Goal: Task Accomplishment & Management: Complete application form

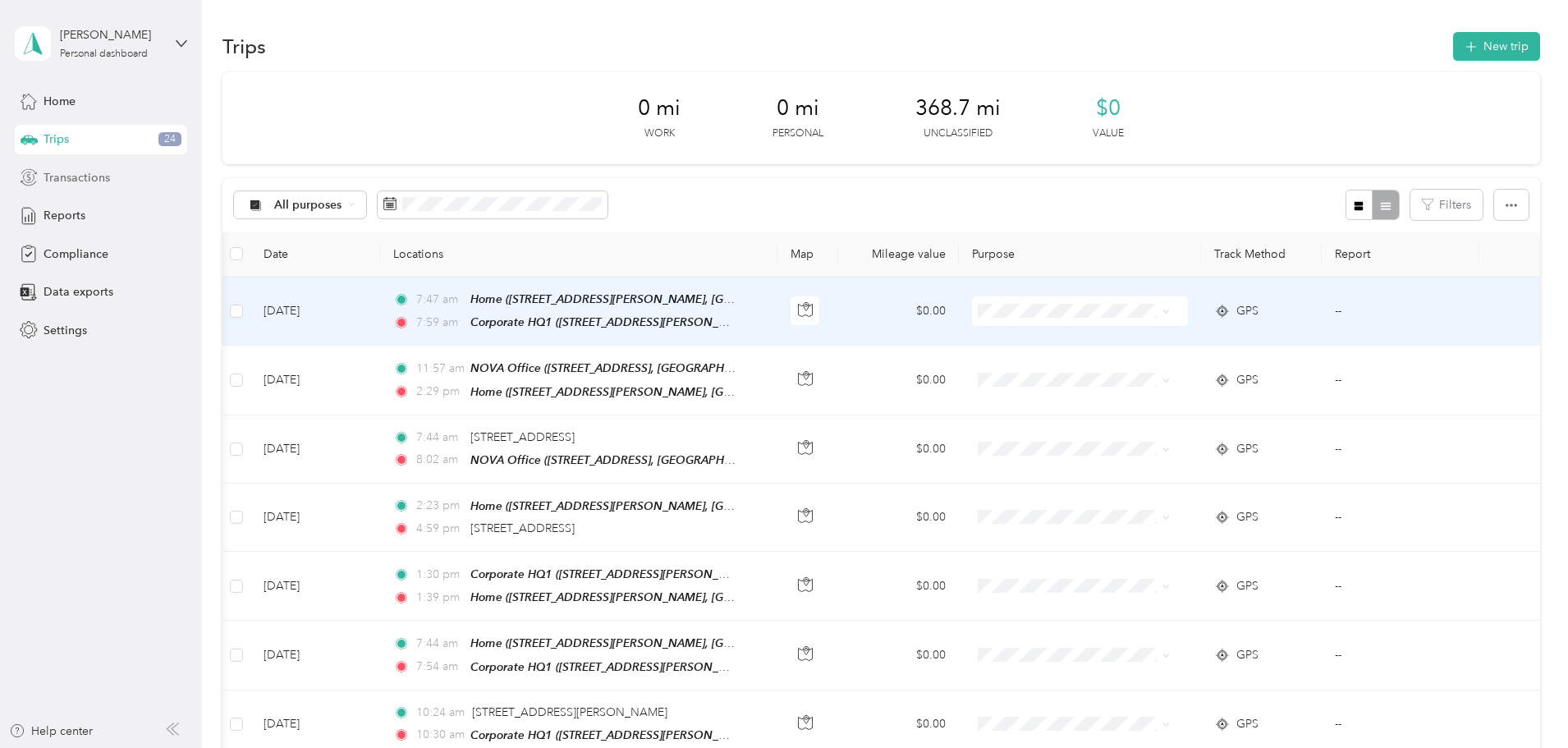
scroll to position [0, 157]
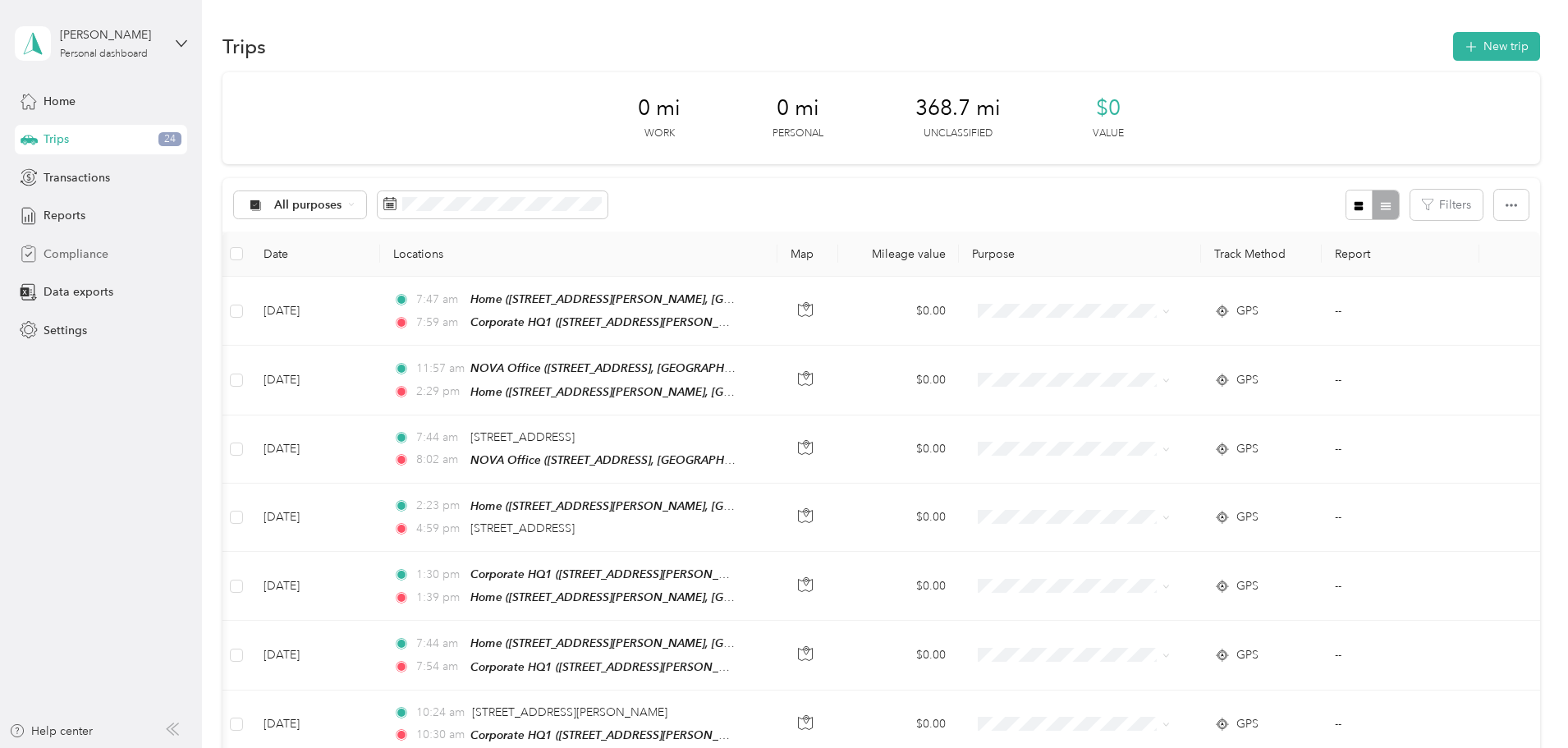
click at [79, 256] on span "Compliance" at bounding box center [76, 254] width 65 height 17
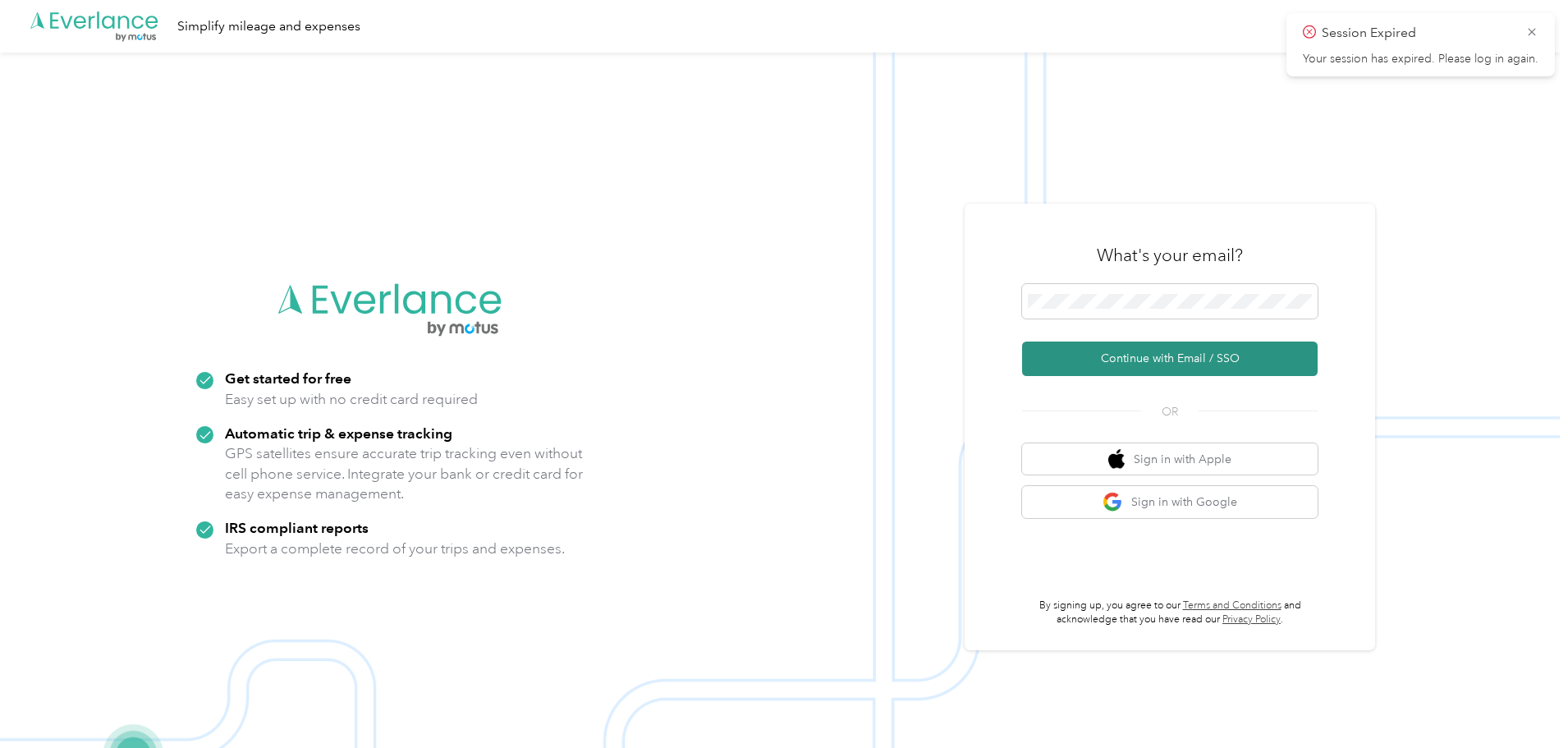
click at [1164, 361] on button "Continue with Email / SSO" at bounding box center [1169, 359] width 295 height 35
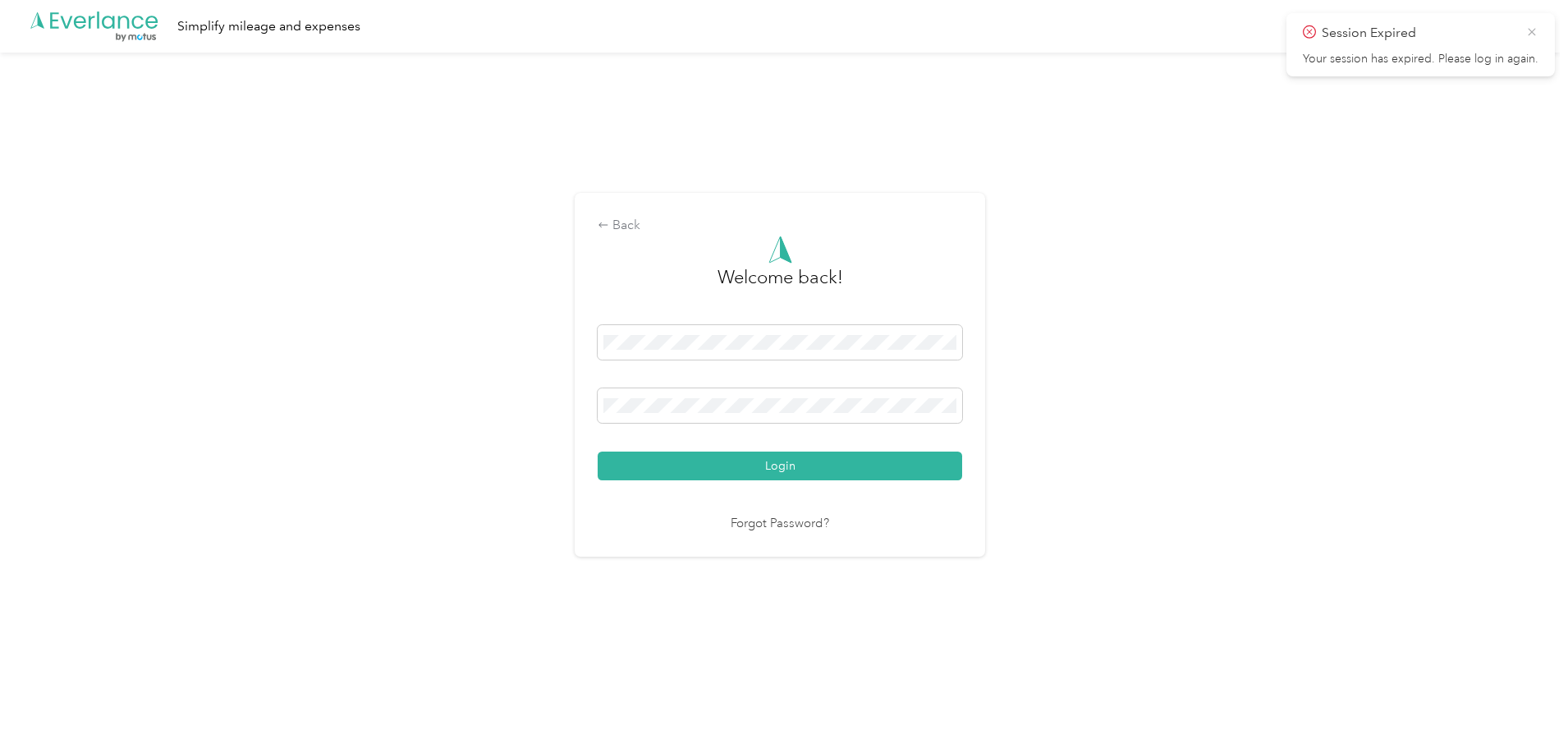
click at [1534, 27] on icon at bounding box center [1532, 32] width 13 height 15
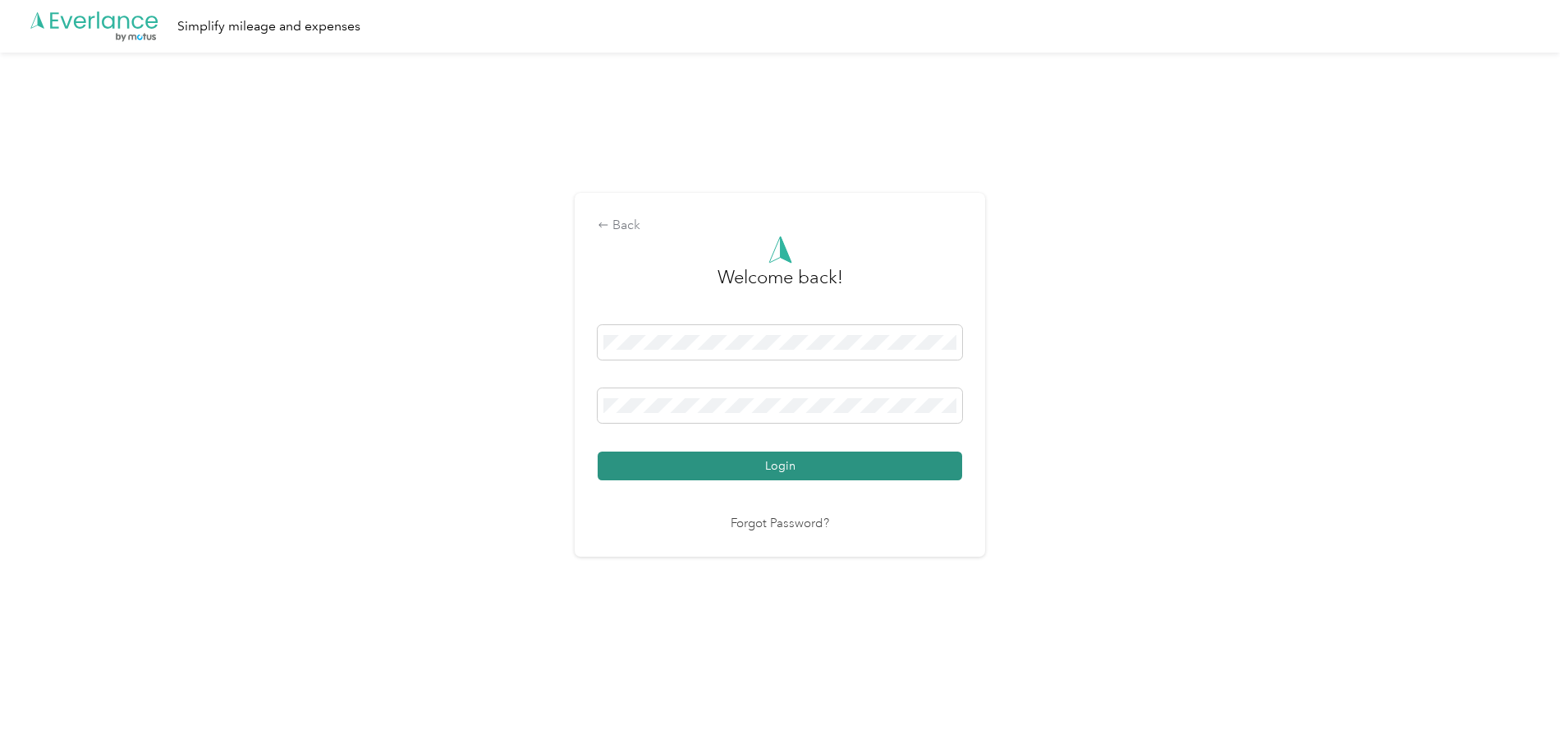
click at [756, 460] on button "Login" at bounding box center [779, 466] width 364 height 28
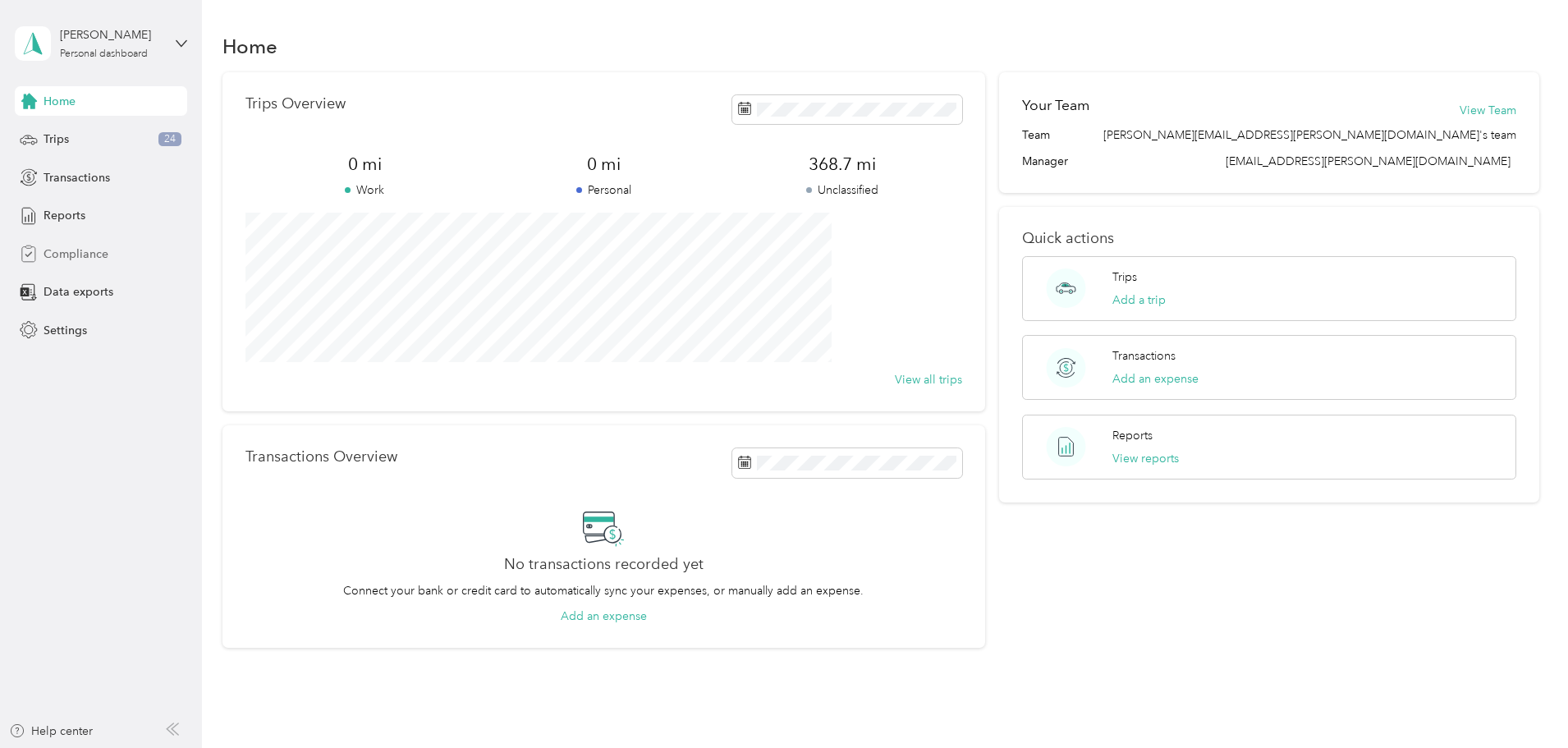
click at [98, 262] on span "Compliance" at bounding box center [76, 254] width 65 height 17
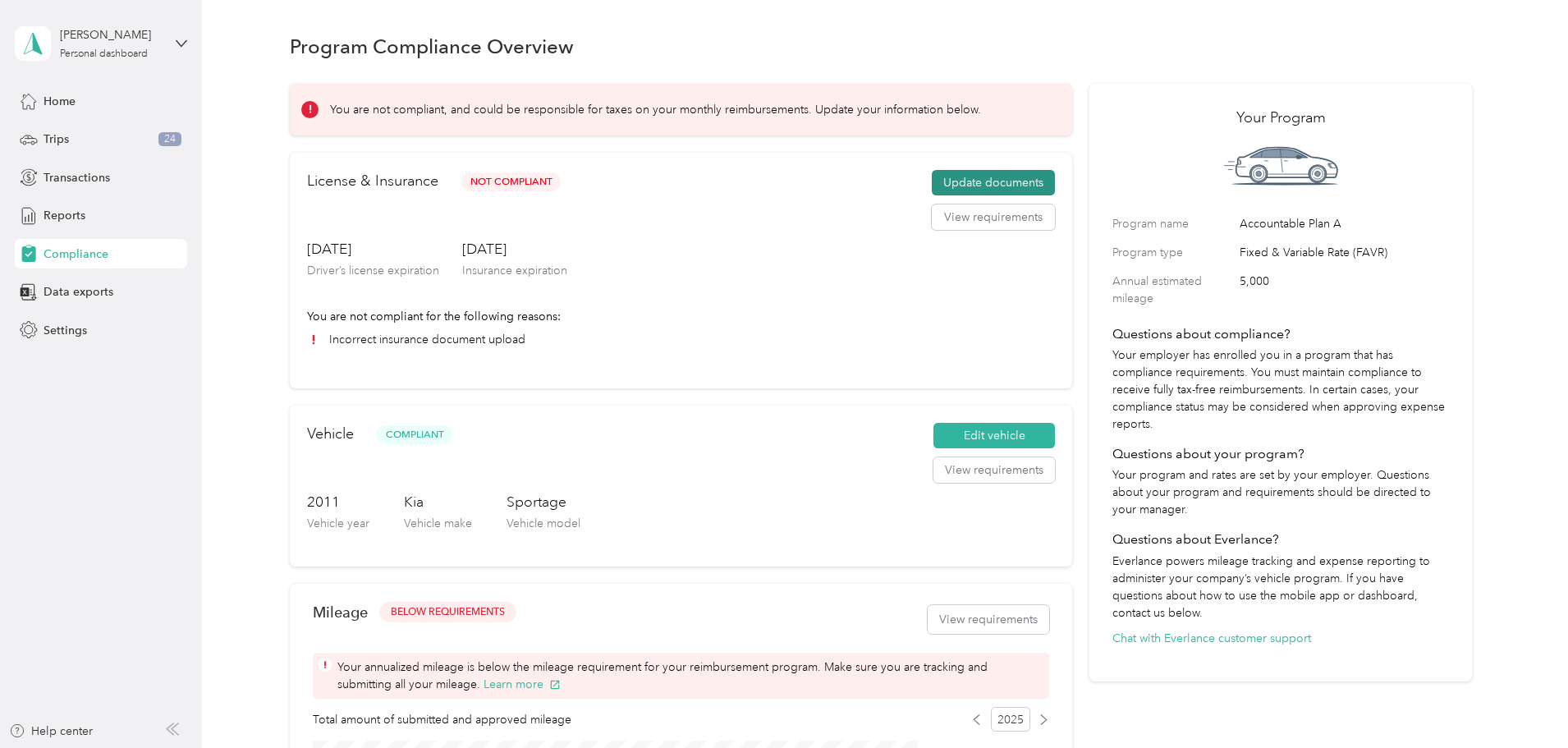
click at [981, 191] on button "Update documents" at bounding box center [993, 183] width 123 height 27
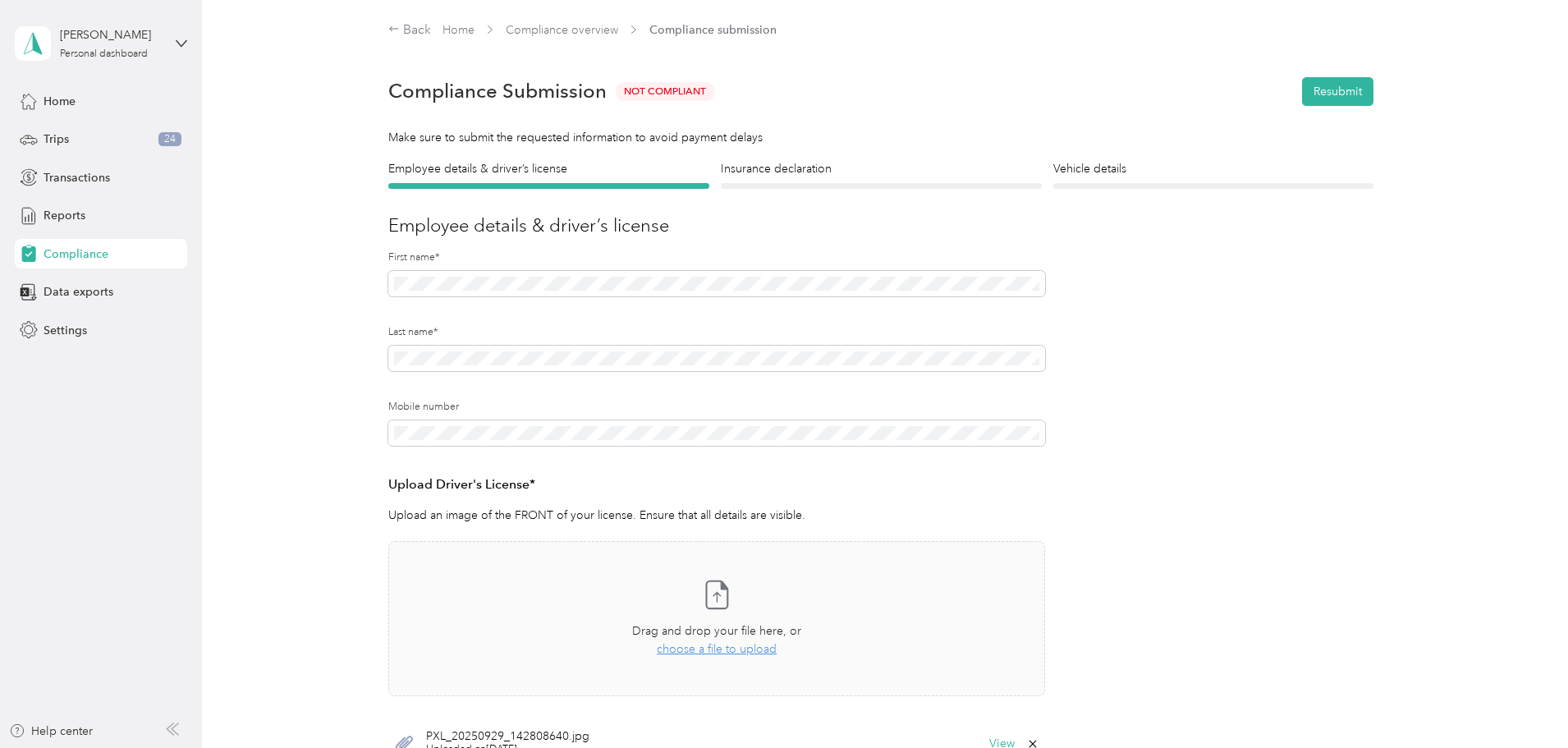
scroll to position [328, 0]
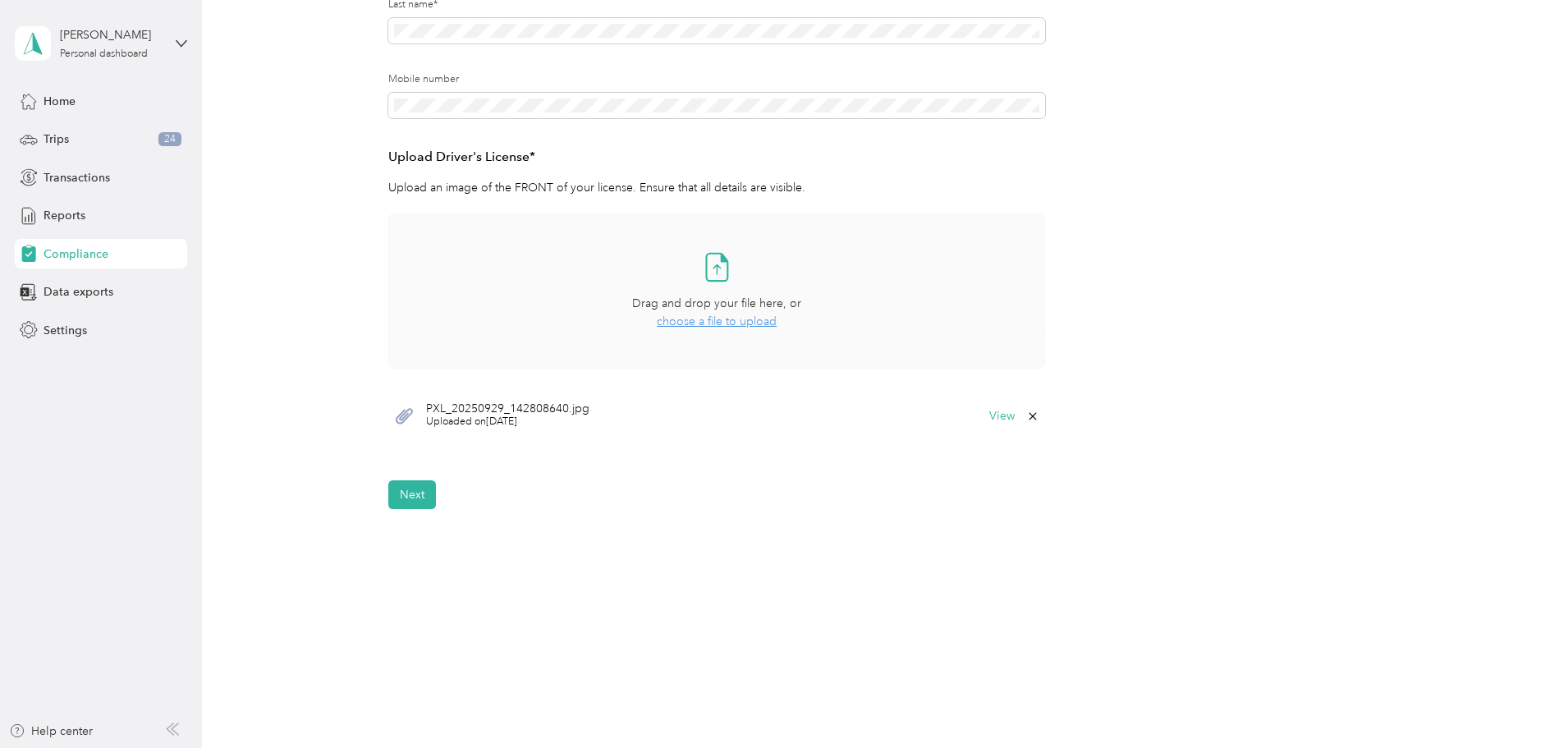
click at [699, 324] on span "choose a file to upload" at bounding box center [716, 321] width 120 height 14
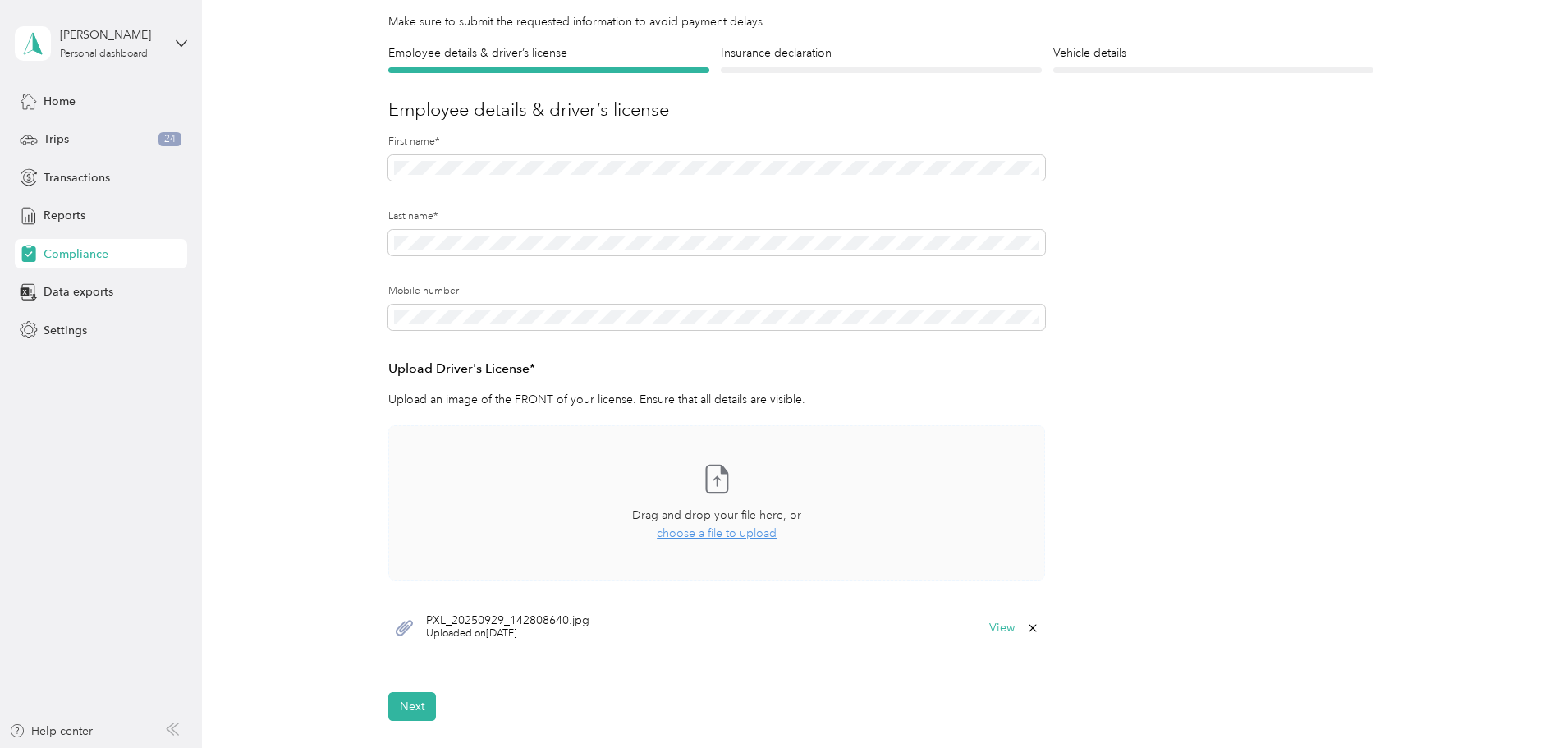
scroll to position [0, 0]
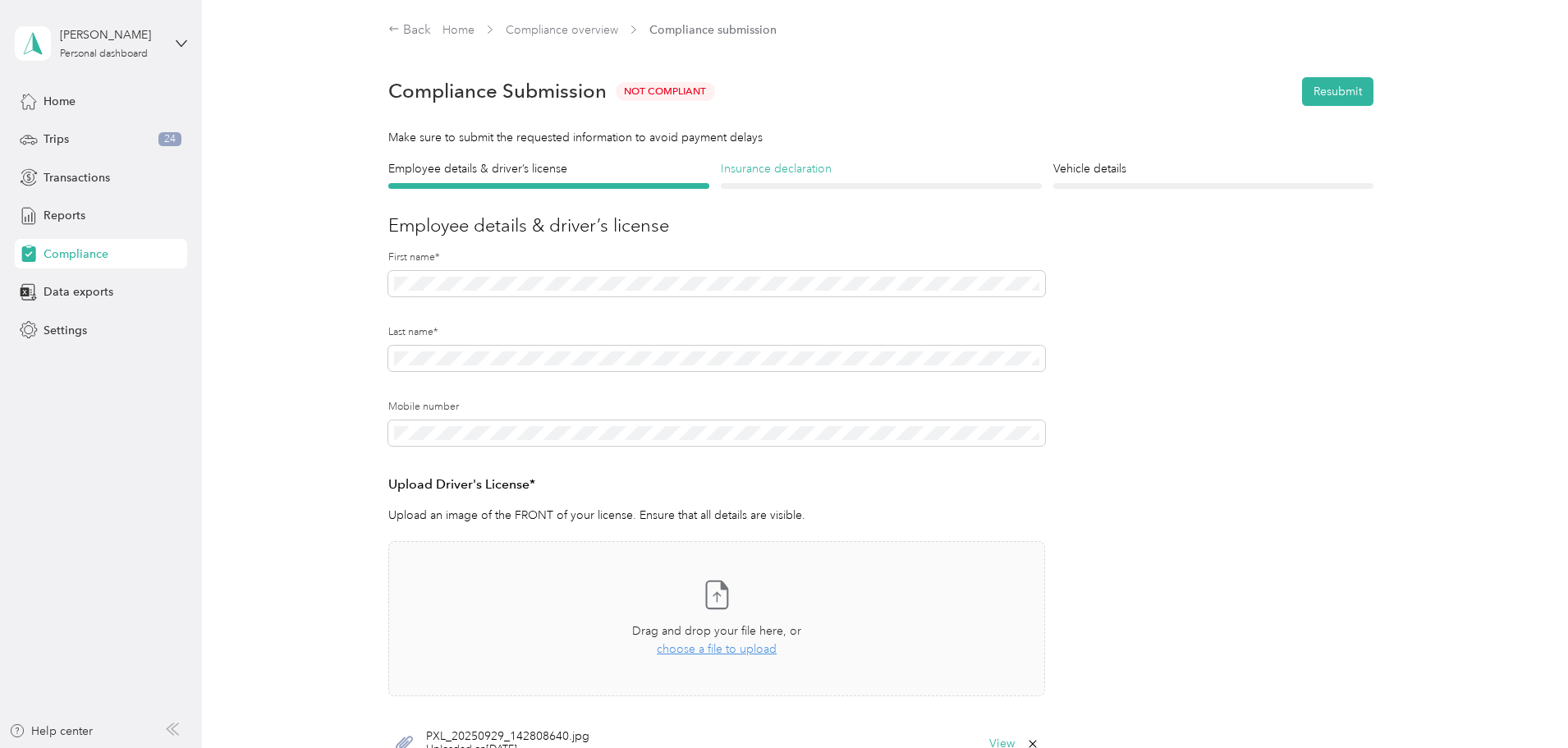
click at [834, 172] on h4 "Insurance declaration" at bounding box center [881, 168] width 321 height 17
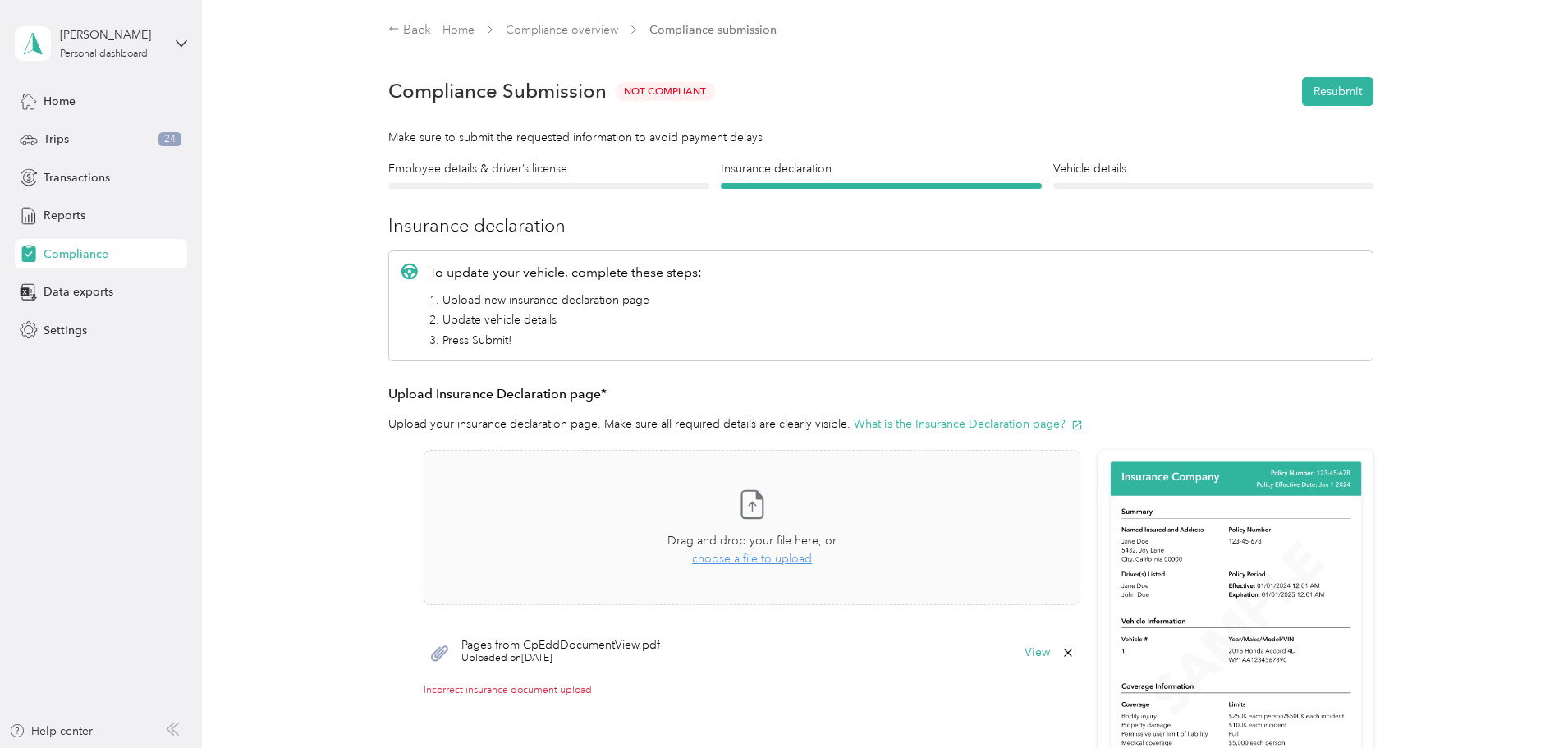
scroll to position [411, 0]
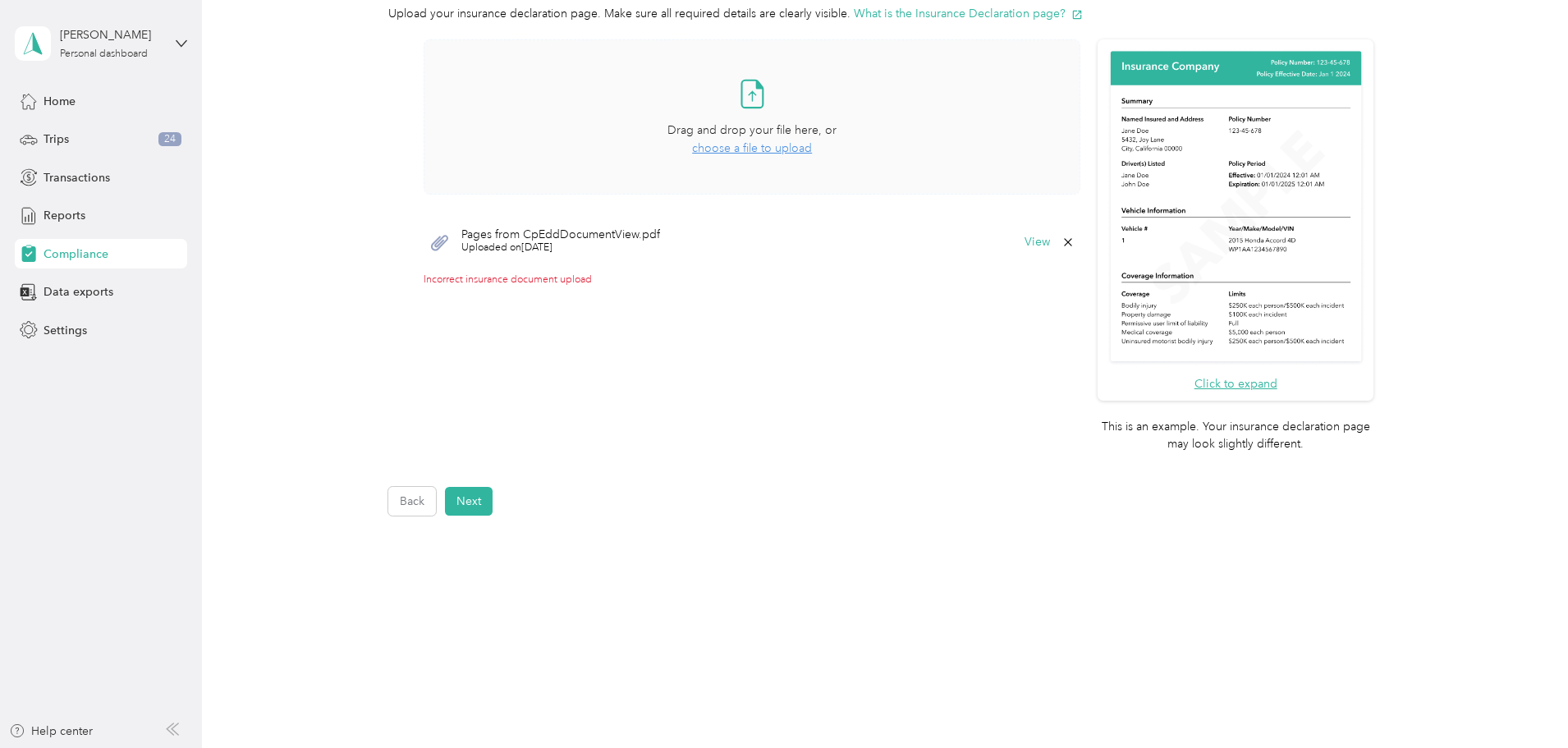
click at [740, 145] on span "choose a file to upload" at bounding box center [751, 149] width 120 height 14
click at [478, 504] on button "Next" at bounding box center [468, 501] width 47 height 28
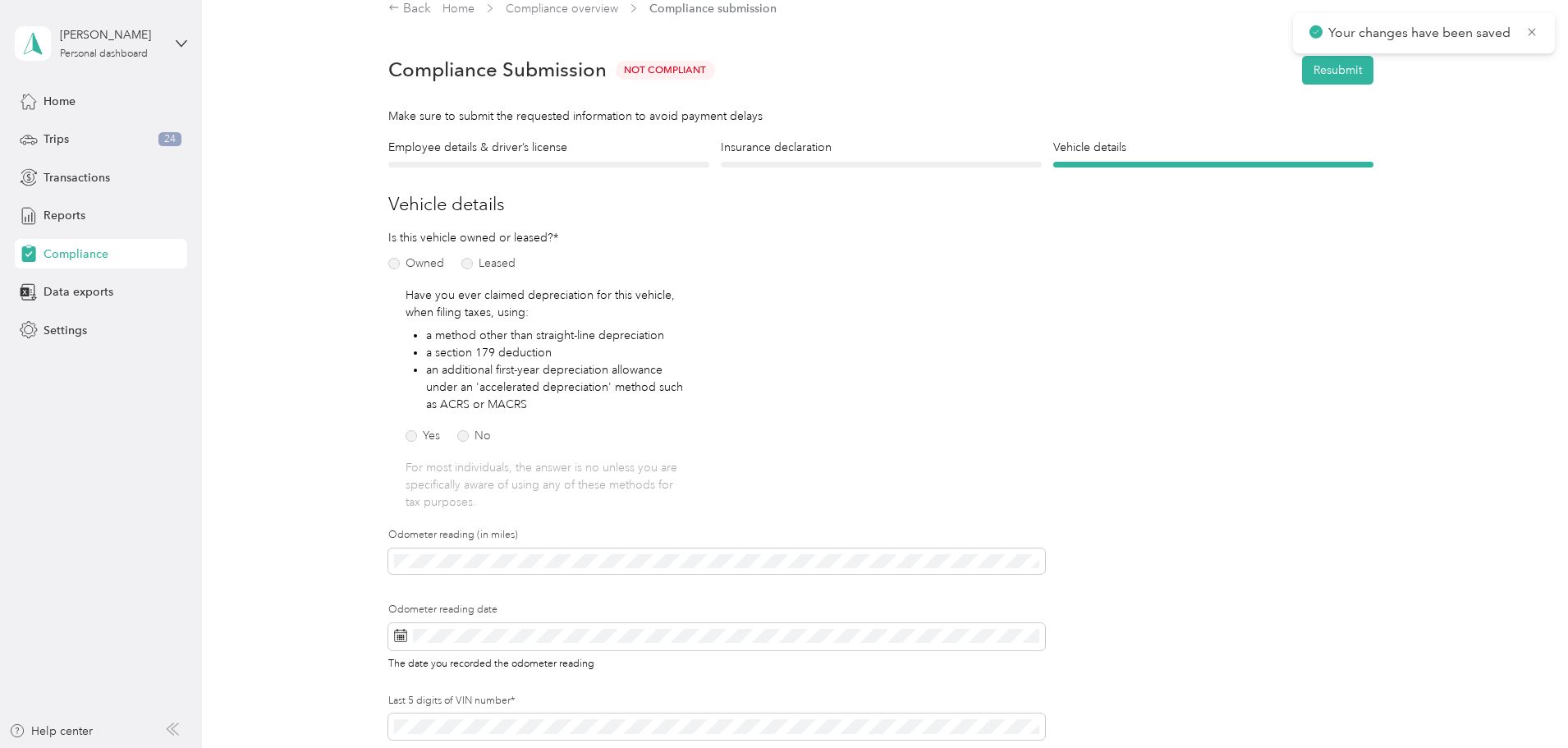
scroll to position [20, 0]
click at [1348, 70] on button "Resubmit" at bounding box center [1338, 71] width 71 height 28
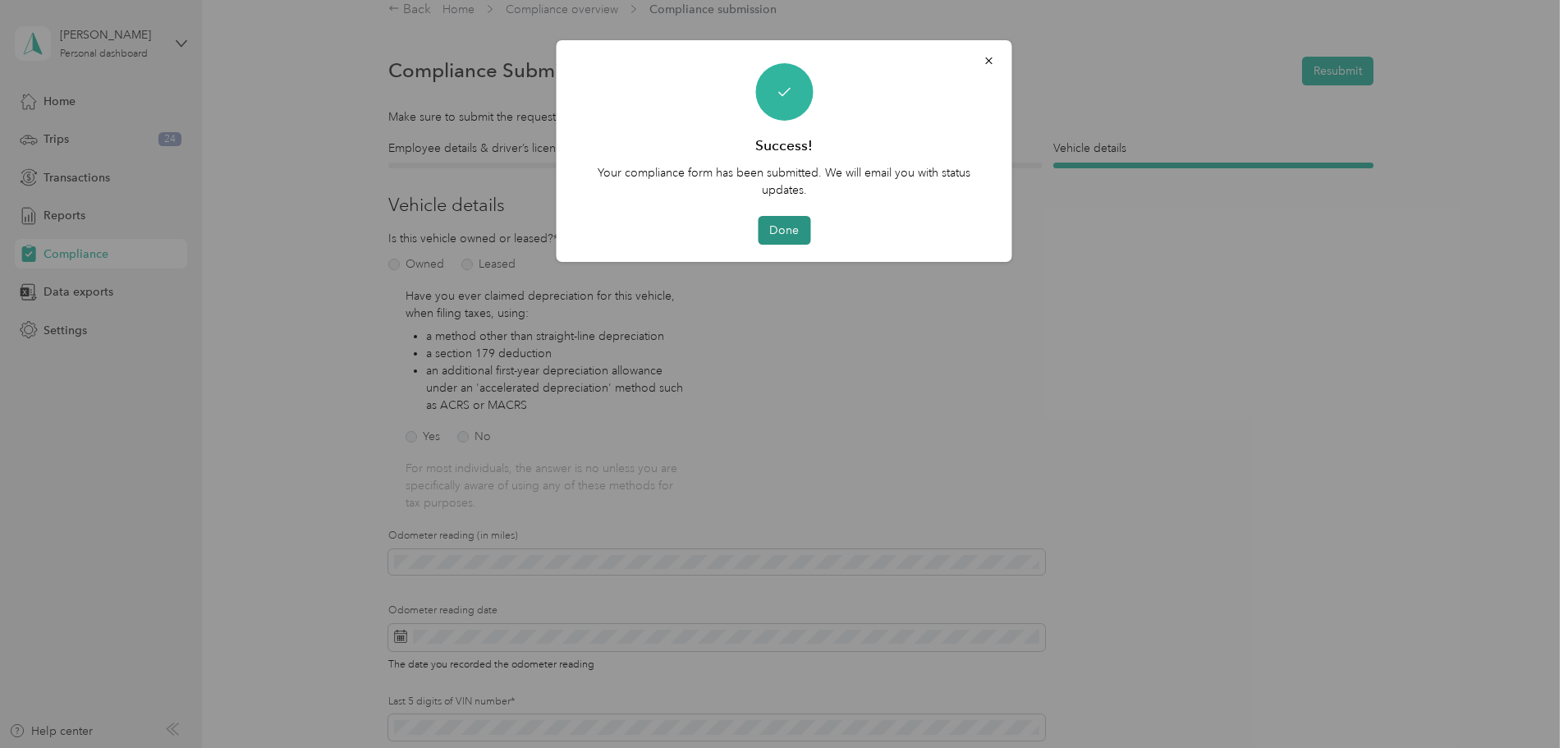
click at [782, 228] on button "Done" at bounding box center [783, 231] width 53 height 28
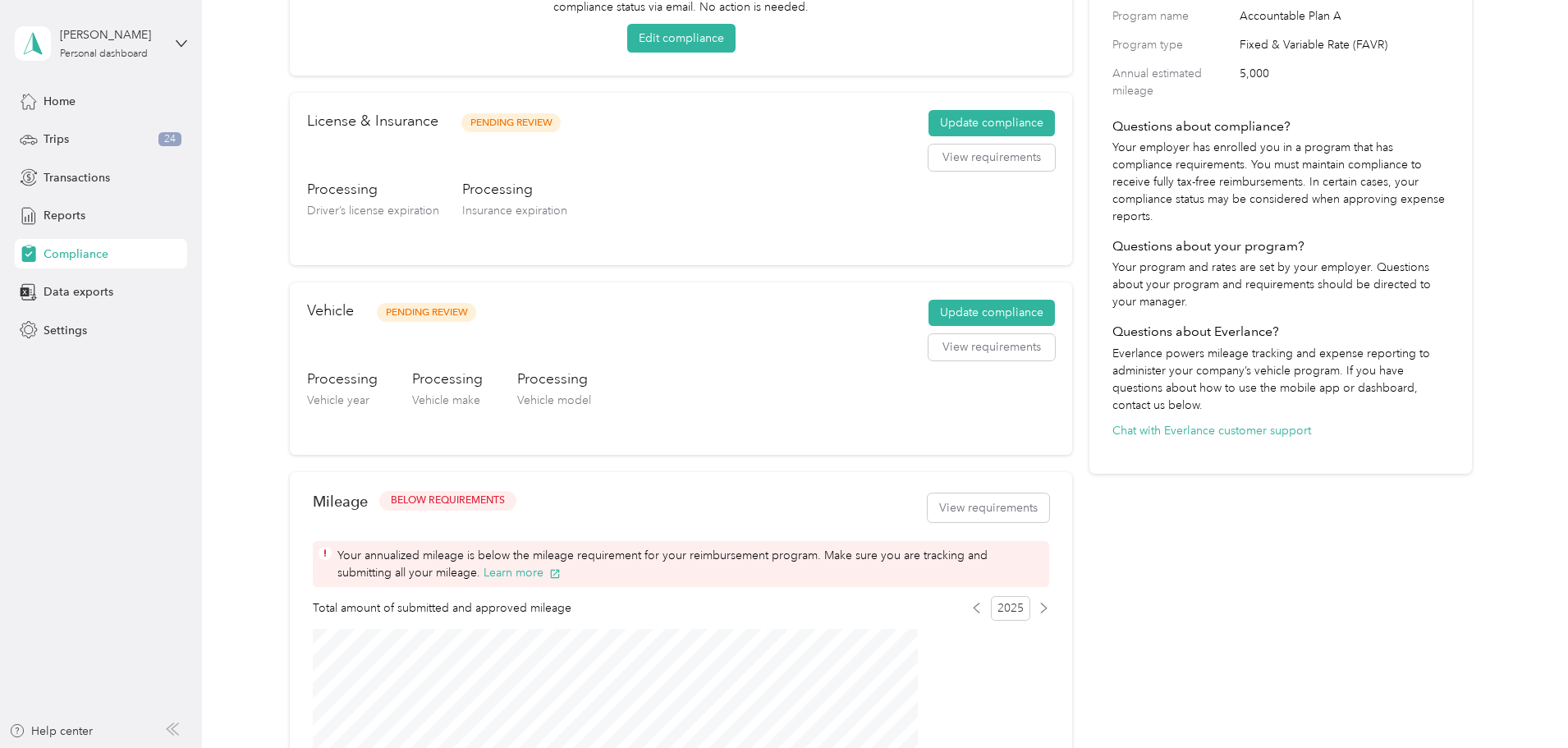
scroll to position [329, 0]
